Goal: Task Accomplishment & Management: Manage account settings

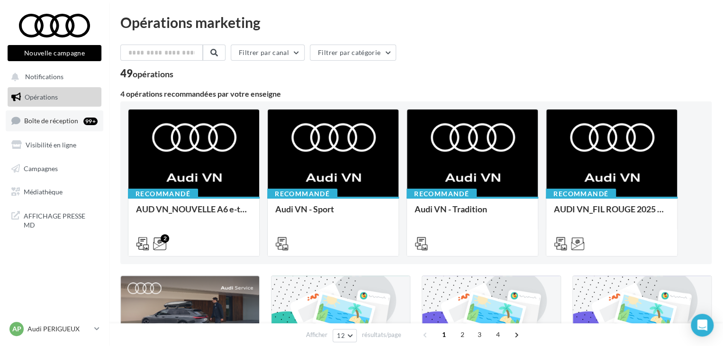
click at [85, 126] on div "99+" at bounding box center [90, 120] width 14 height 9
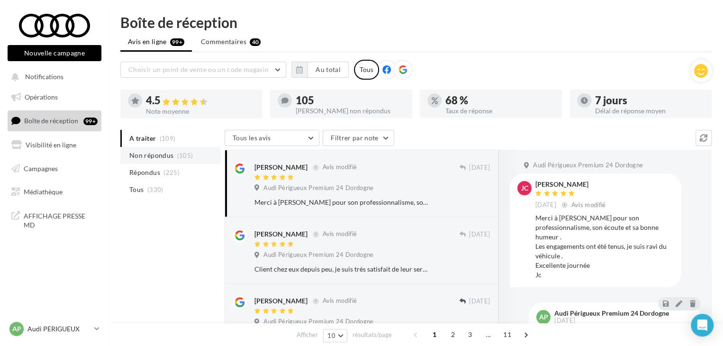
click at [169, 154] on span "Non répondus" at bounding box center [151, 155] width 44 height 9
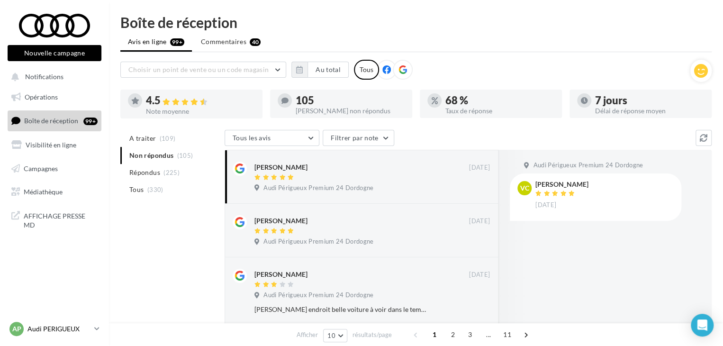
click at [93, 327] on link "AP Audi PERIGUEUX audi-peri-pau" at bounding box center [55, 329] width 94 height 18
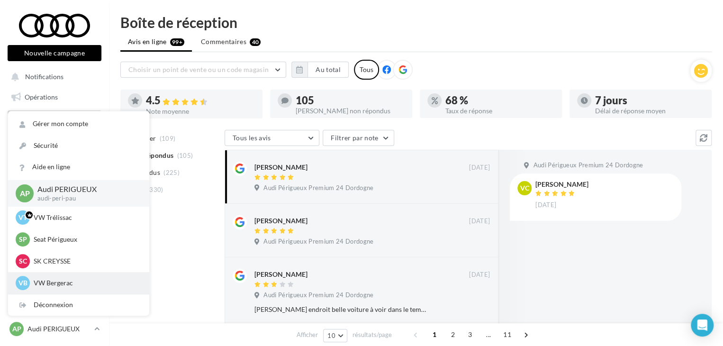
click at [94, 285] on p "VW Bergerac" at bounding box center [86, 282] width 104 height 9
